Goal: Task Accomplishment & Management: Complete application form

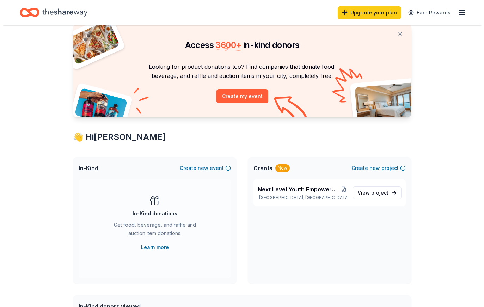
scroll to position [23, 0]
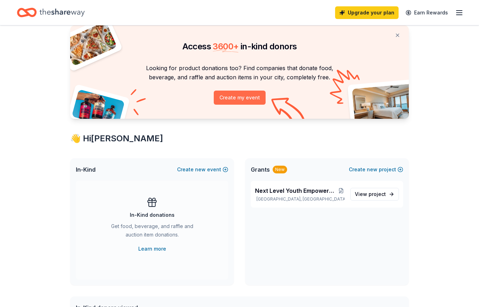
click at [252, 100] on button "Create my event" at bounding box center [240, 98] width 52 height 14
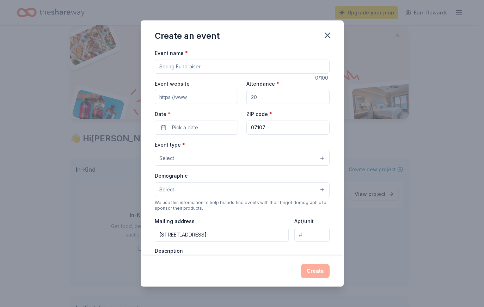
click at [197, 96] on input "Event website" at bounding box center [196, 97] width 83 height 14
click at [221, 66] on input "Event name *" at bounding box center [242, 67] width 175 height 14
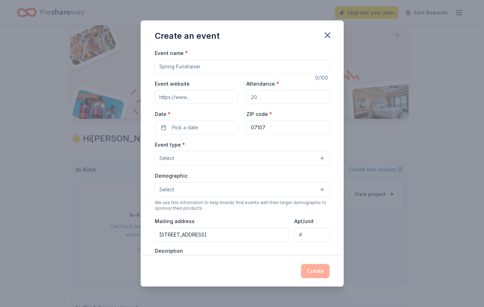
click at [221, 66] on input "Event name *" at bounding box center [242, 67] width 175 height 14
click at [215, 187] on button "Select" at bounding box center [242, 189] width 175 height 15
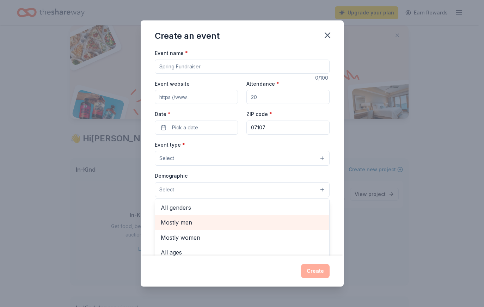
click at [209, 222] on span "Mostly men" at bounding box center [242, 222] width 163 height 9
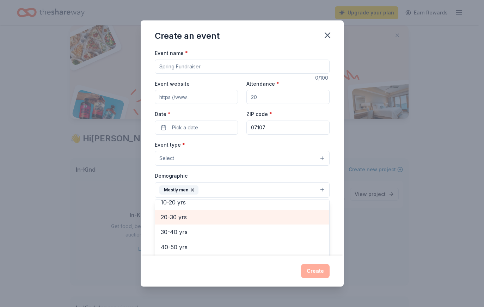
scroll to position [65, 0]
click at [201, 219] on span "20-30 yrs" at bounding box center [242, 218] width 163 height 9
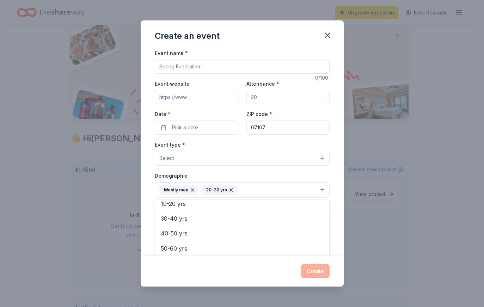
click at [55, 210] on div "Create an event Event name * 0 /100 Event website Attendance * Date * Pick a da…" at bounding box center [242, 153] width 484 height 307
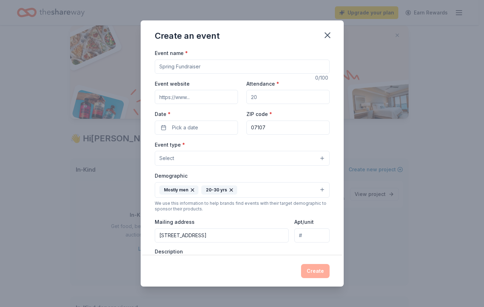
click at [213, 163] on button "Select" at bounding box center [242, 158] width 175 height 15
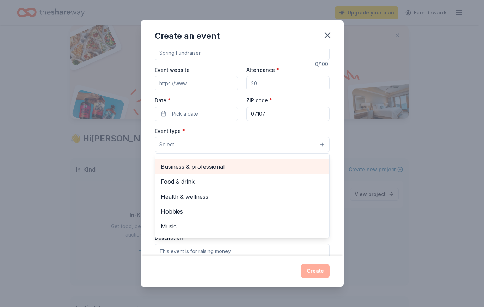
scroll to position [1, 0]
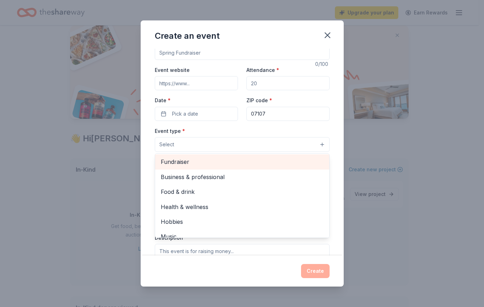
click at [210, 164] on span "Fundraiser" at bounding box center [242, 161] width 163 height 9
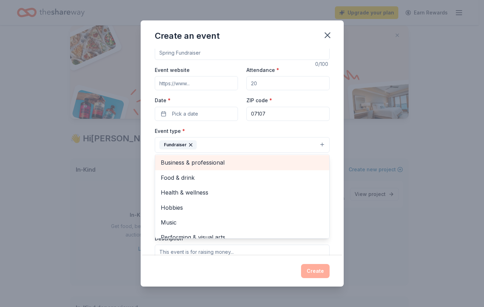
click at [211, 164] on span "Business & professional" at bounding box center [242, 162] width 163 height 9
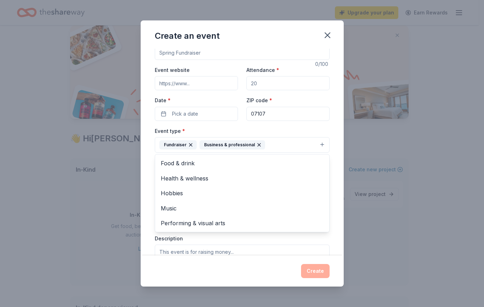
click at [193, 112] on div "Event name * 0 /100 Event website Attendance * Date * Pick a date ZIP code * 07…" at bounding box center [242, 198] width 175 height 327
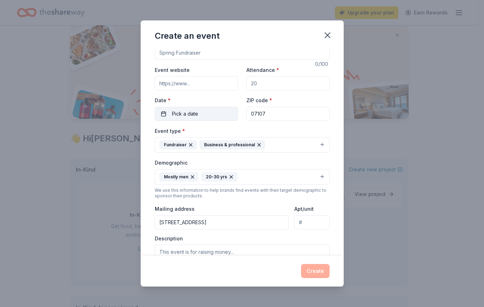
click at [197, 113] on span "Pick a date" at bounding box center [185, 114] width 26 height 8
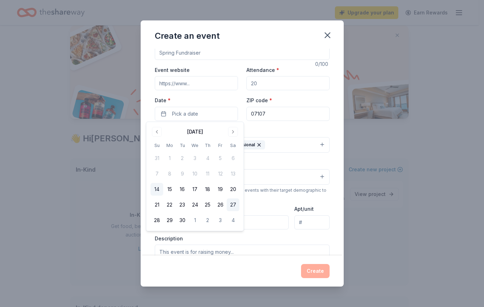
click at [236, 206] on button "27" at bounding box center [233, 205] width 13 height 13
click at [217, 82] on input "Event website" at bounding box center [196, 83] width 83 height 14
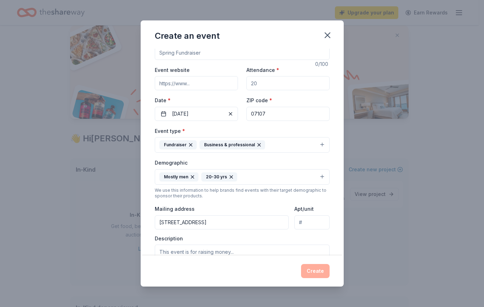
click at [215, 83] on input "Event website" at bounding box center [196, 83] width 83 height 14
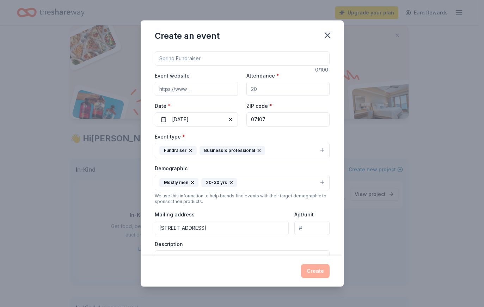
scroll to position [7, 0]
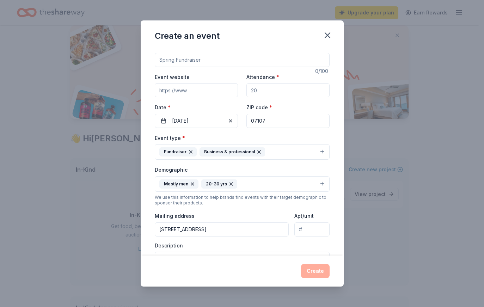
click at [219, 64] on input "Event name *" at bounding box center [242, 60] width 175 height 14
click at [330, 34] on icon "button" at bounding box center [328, 35] width 10 height 10
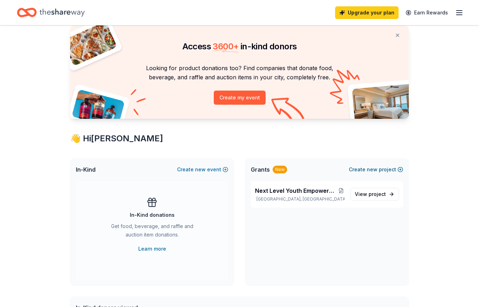
click at [390, 171] on button "Create new project" at bounding box center [376, 169] width 54 height 8
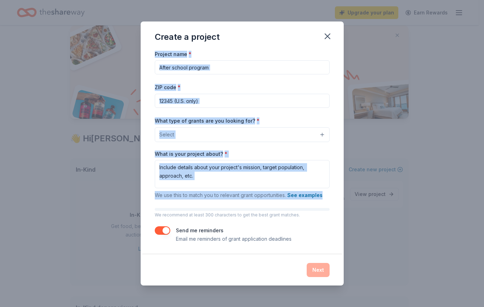
drag, startPoint x: 155, startPoint y: 53, endPoint x: 268, endPoint y: 209, distance: 191.7
click at [268, 209] on div "Project name * ZIP code * What type of grants are you looking for? * Select Wha…" at bounding box center [242, 147] width 175 height 194
copy div "Project name * ZIP code * What type of grants are you looking for? * Select Wha…"
click at [219, 83] on div "Project name * ZIP code * What type of grants are you looking for? * Select Wha…" at bounding box center [242, 147] width 175 height 194
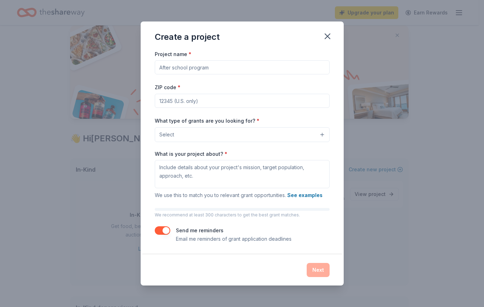
click at [184, 67] on input "Project name *" at bounding box center [242, 67] width 175 height 14
paste input "LDC Brick Bandits Youth Advancement Program"
type input "LDC Brick Bandits Youth Advancement Program"
type input "07107"
click at [180, 136] on button "Select" at bounding box center [242, 134] width 175 height 15
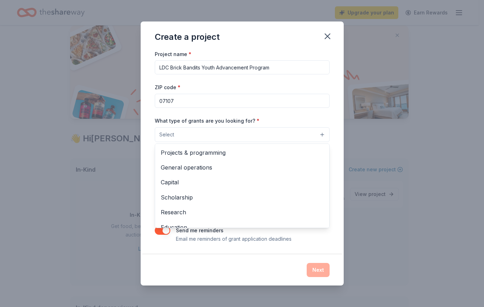
click at [168, 124] on div "What type of grants are you looking for? * Select Projects & programming Genera…" at bounding box center [242, 129] width 175 height 26
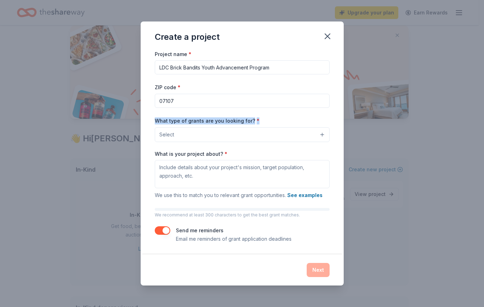
drag, startPoint x: 153, startPoint y: 121, endPoint x: 259, endPoint y: 123, distance: 105.5
click at [267, 127] on div "Project name * LDC Brick Bandits Youth Advancement Program ZIP code * 07107 Wha…" at bounding box center [242, 152] width 203 height 205
copy label "What type of grants are you looking for? *"
click at [187, 139] on button "Select" at bounding box center [242, 134] width 175 height 15
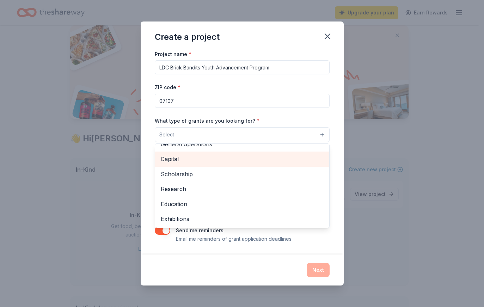
scroll to position [0, 0]
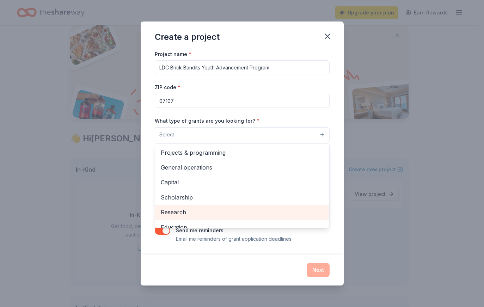
drag, startPoint x: 153, startPoint y: 151, endPoint x: 212, endPoint y: 218, distance: 88.5
click at [212, 218] on div "Project name * LDC Brick Bandits Youth Advancement Program ZIP code * 07107 Wha…" at bounding box center [242, 152] width 203 height 205
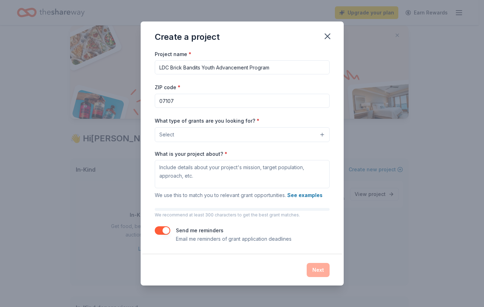
click at [214, 130] on button "Select" at bounding box center [242, 134] width 175 height 15
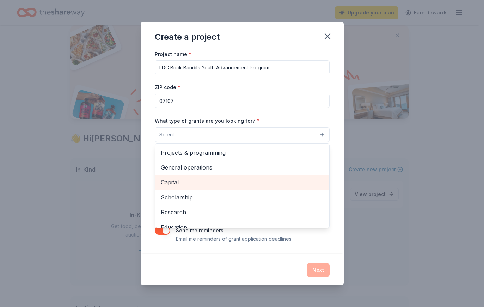
click at [205, 185] on span "Capital" at bounding box center [242, 182] width 163 height 9
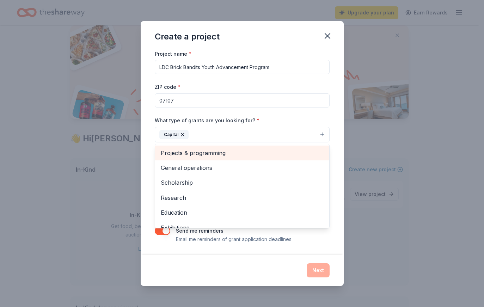
click at [206, 155] on span "Projects & programming" at bounding box center [242, 153] width 163 height 9
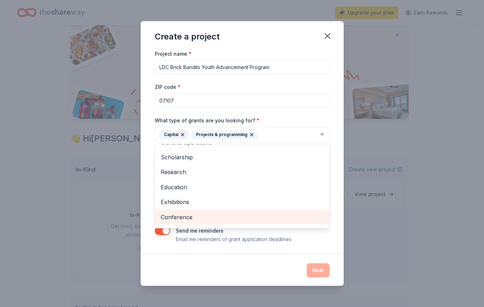
scroll to position [52, 0]
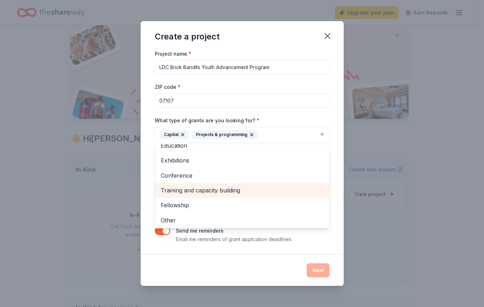
click at [223, 193] on span "Training and capacity building" at bounding box center [242, 190] width 163 height 9
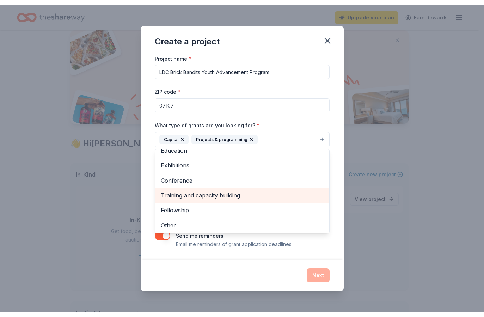
scroll to position [37, 0]
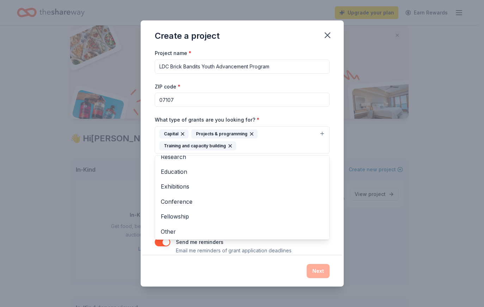
click at [287, 92] on div "Project name * LDC Brick Bandits Youth Advancement Program ZIP code * 07107 Wha…" at bounding box center [242, 152] width 175 height 206
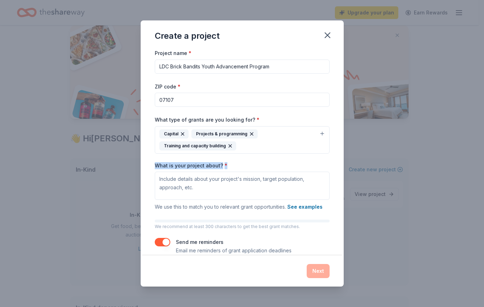
drag, startPoint x: 155, startPoint y: 164, endPoint x: 224, endPoint y: 163, distance: 68.5
click at [224, 163] on label "What is your project about? *" at bounding box center [191, 165] width 73 height 7
click at [224, 172] on textarea "What is your project about? *" at bounding box center [242, 186] width 175 height 28
click at [207, 164] on label "What is your project about? *" at bounding box center [191, 165] width 73 height 7
click at [207, 172] on textarea "What is your project about? *" at bounding box center [242, 186] width 175 height 28
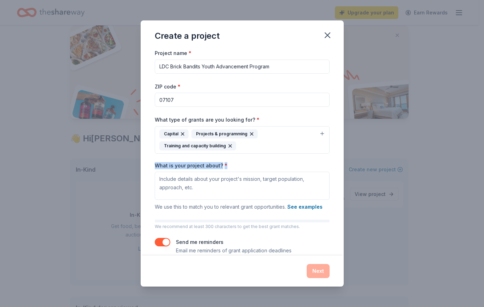
drag, startPoint x: 230, startPoint y: 164, endPoint x: 155, endPoint y: 163, distance: 75.2
click at [155, 163] on div "Project name * LDC Brick Bandits Youth Advancement Program ZIP code * 07107 Wha…" at bounding box center [242, 152] width 203 height 207
copy label "What is your project about? *"
click at [181, 132] on icon "button" at bounding box center [183, 134] width 6 height 6
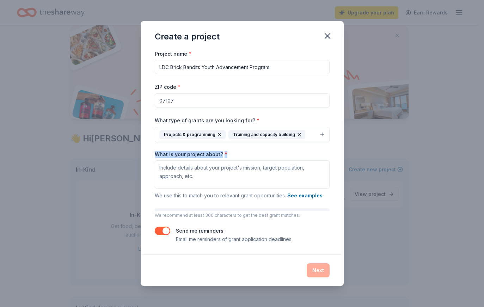
click at [217, 134] on icon "button" at bounding box center [220, 135] width 6 height 6
drag, startPoint x: 228, startPoint y: 135, endPoint x: 235, endPoint y: 135, distance: 7.1
click at [229, 135] on icon "button" at bounding box center [231, 135] width 6 height 6
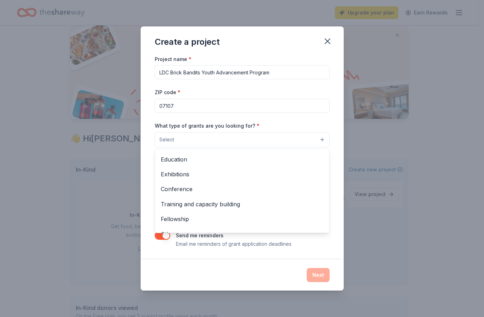
scroll to position [82, 0]
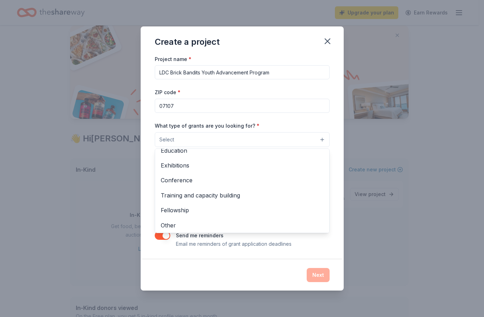
click at [209, 73] on div "Project name * LDC Brick Bandits Youth Advancement Program ZIP code * 07107 Wha…" at bounding box center [242, 152] width 175 height 194
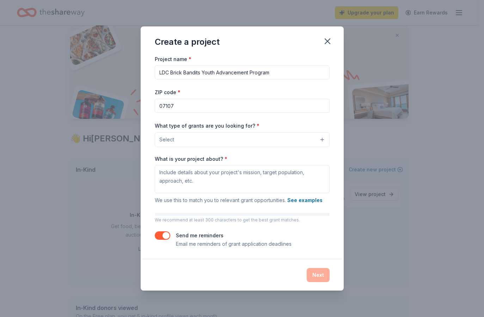
click at [209, 73] on input "LDC Brick Bandits Youth Advancement Program" at bounding box center [242, 72] width 175 height 14
paste input "& Training Facility"
type input "LDC Brick Bandits Youth Advancement & Training Facility Program"
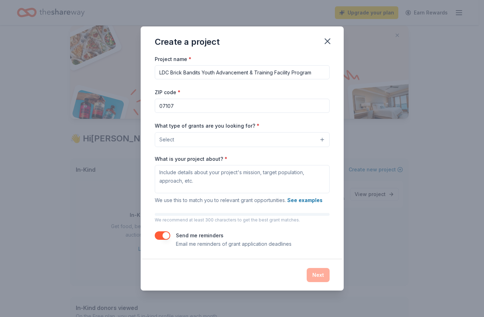
click at [203, 141] on button "Select" at bounding box center [242, 139] width 175 height 15
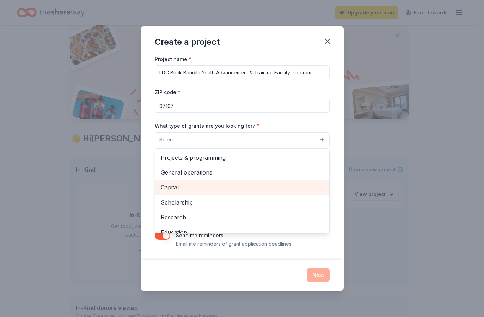
click at [198, 191] on span "Capital" at bounding box center [242, 187] width 163 height 9
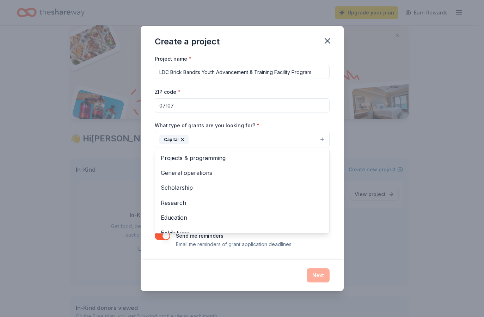
click at [8, 202] on div "Create a project Project name * LDC Brick Bandits Youth Advancement & Training …" at bounding box center [242, 158] width 484 height 317
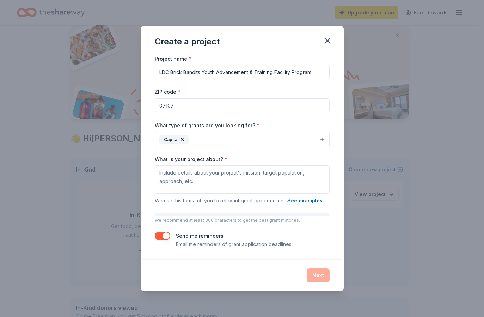
click at [209, 138] on button "Capital" at bounding box center [242, 140] width 175 height 16
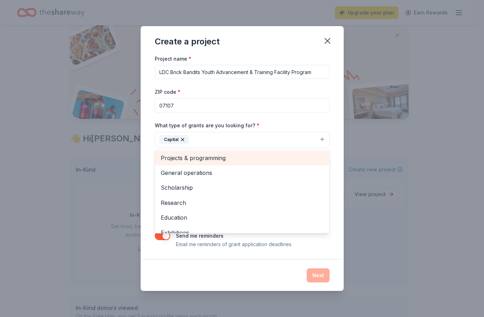
click at [207, 156] on span "Projects & programming" at bounding box center [242, 157] width 163 height 9
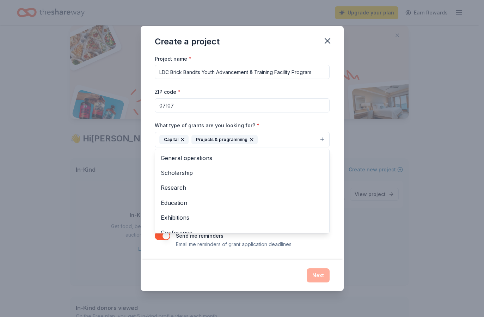
click at [282, 105] on div "Project name * LDC Brick Bandits Youth Advancement & Training Facility Program …" at bounding box center [242, 151] width 175 height 194
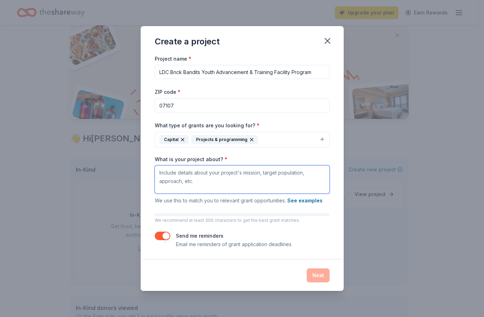
click at [192, 174] on textarea "What is your project about? *" at bounding box center [242, 179] width 175 height 28
paste textarea "The LDC Brick Bandits is a professional basketball team program that develops y…"
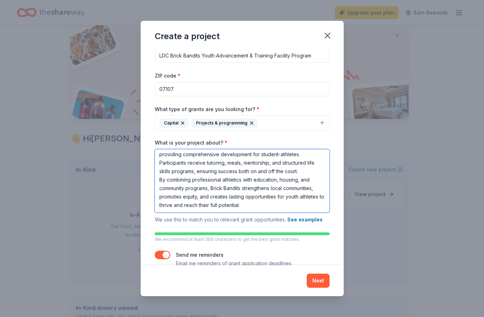
scroll to position [24, 0]
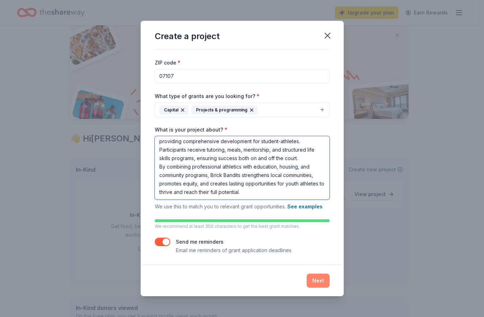
type textarea "The LDC Brick Bandits is a professional basketball team program that develops y…"
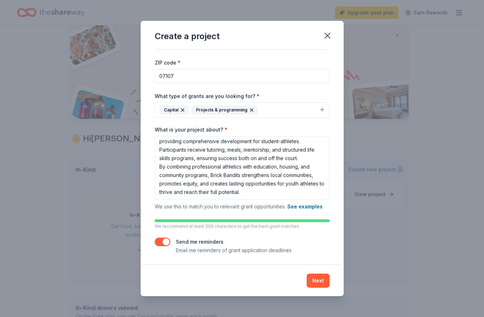
click at [324, 280] on button "Next" at bounding box center [318, 281] width 23 height 14
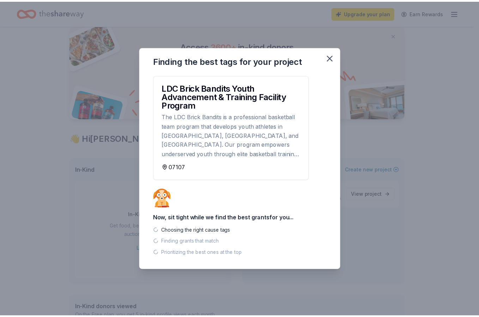
scroll to position [0, 0]
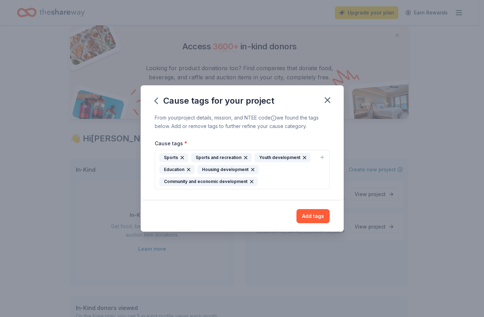
drag, startPoint x: 270, startPoint y: 182, endPoint x: 150, endPoint y: 159, distance: 122.3
click at [150, 159] on div "From your project details, mission, and NTEE code we found the tags below. Add …" at bounding box center [242, 157] width 203 height 87
click at [316, 216] on button "Add tags" at bounding box center [313, 216] width 33 height 14
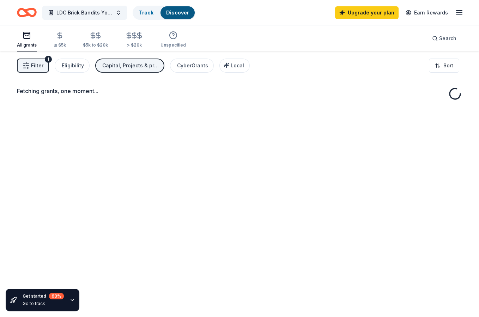
scroll to position [40, 0]
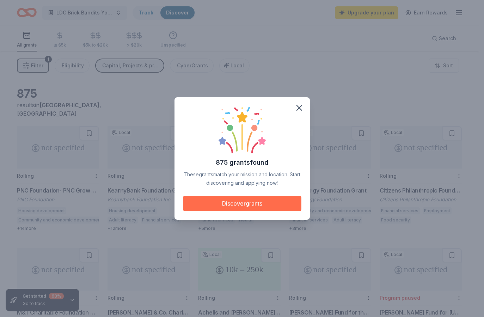
click at [247, 205] on button "Discover grants" at bounding box center [242, 204] width 119 height 16
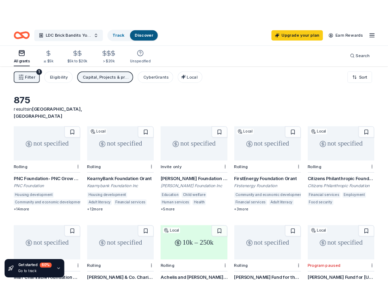
scroll to position [3, 0]
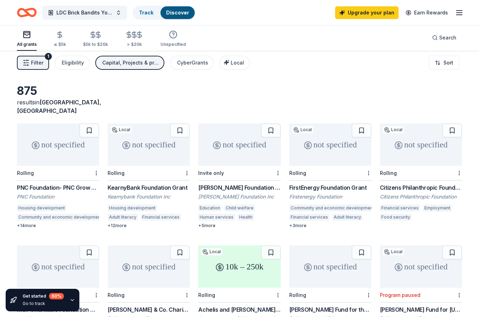
click at [54, 175] on div "not specified Rolling PNC Foundation- PNC Grow Up Great PNC Foundation Housing …" at bounding box center [58, 175] width 82 height 105
